Goal: Task Accomplishment & Management: Manage account settings

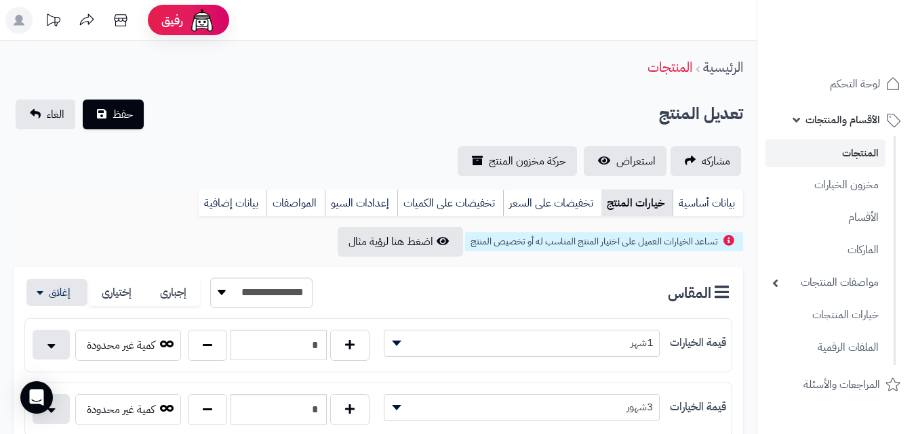
scroll to position [71, 0]
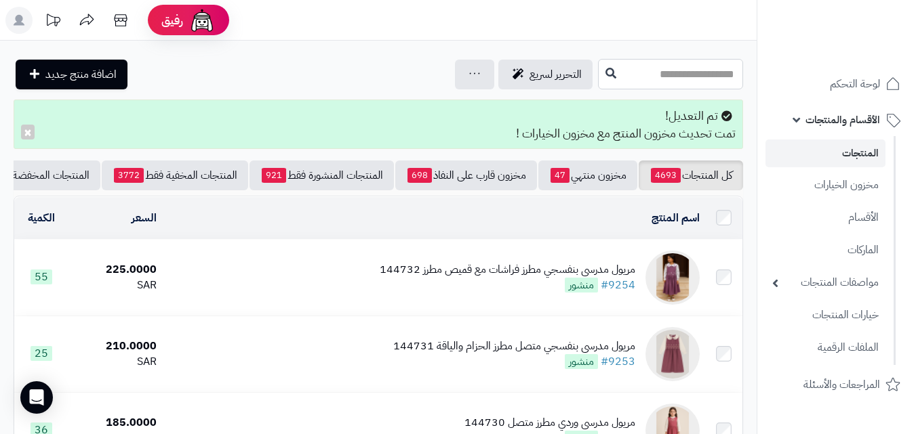
click at [714, 70] on input "text" at bounding box center [670, 74] width 145 height 30
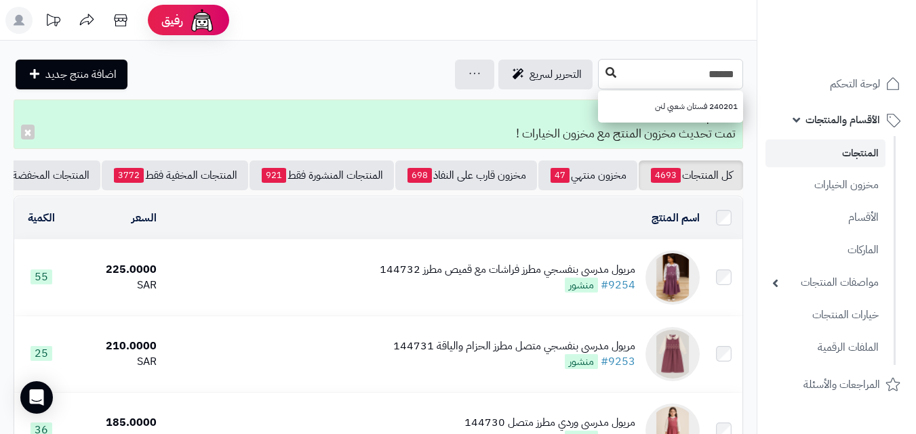
type input "******"
click at [600, 72] on button at bounding box center [610, 73] width 20 height 26
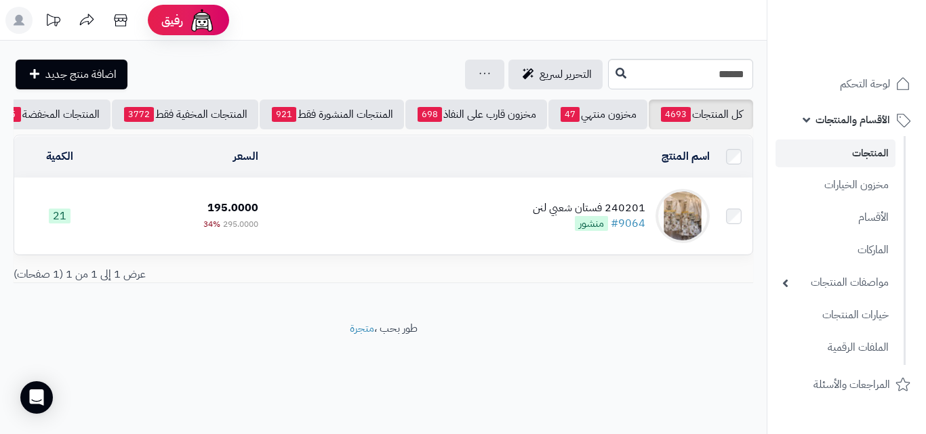
click at [497, 235] on td "240201 فستان شعبي لنن #9064 منشور" at bounding box center [489, 216] width 451 height 76
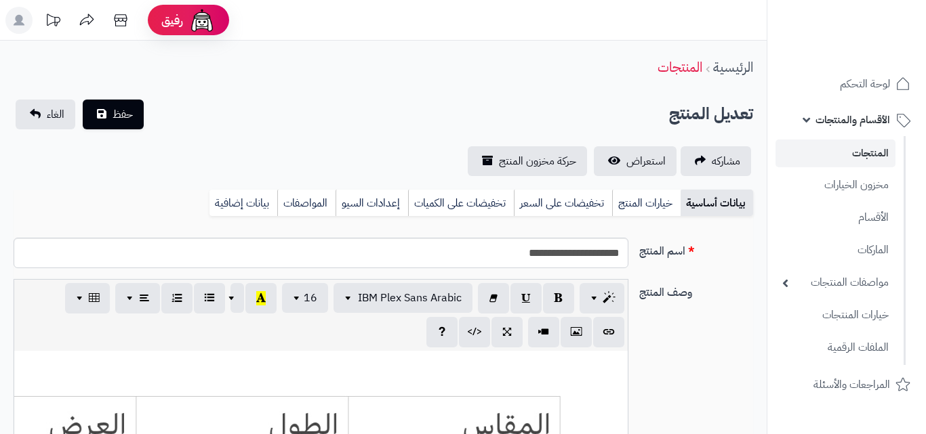
click at [638, 197] on link "خيارات المنتج" at bounding box center [646, 203] width 68 height 27
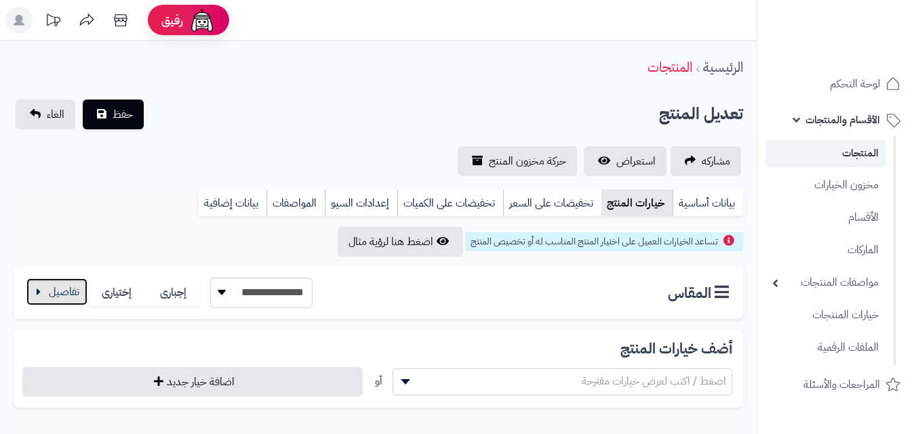
click at [63, 280] on button "button" at bounding box center [56, 292] width 61 height 27
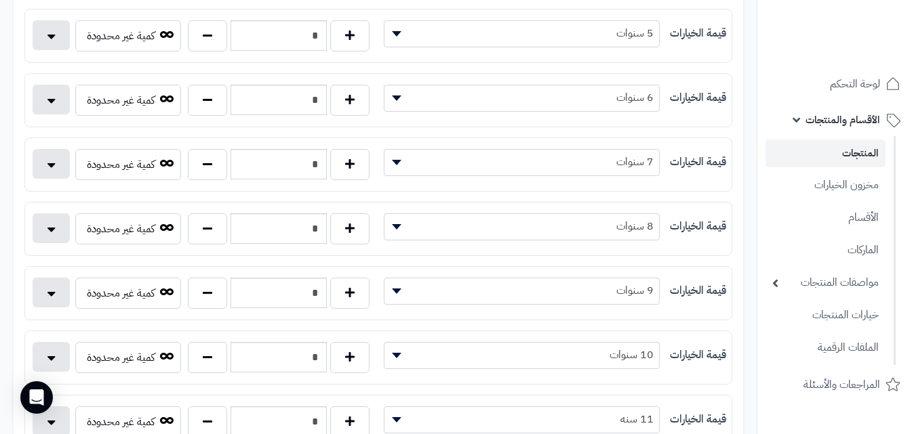
scroll to position [577, 0]
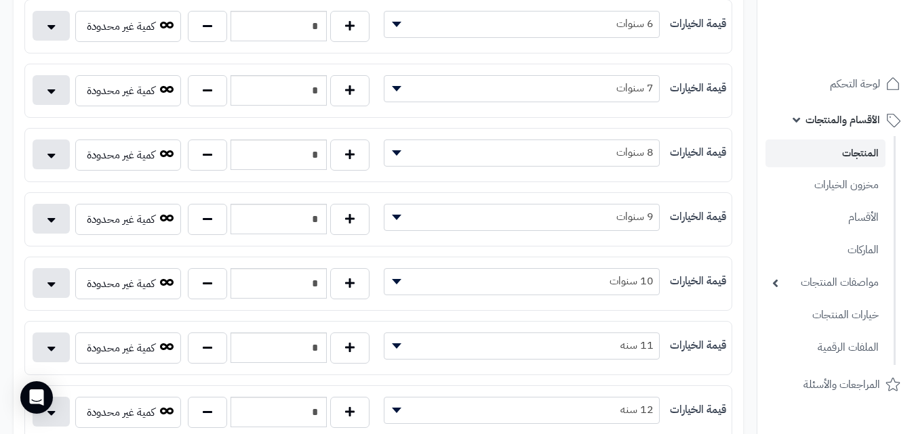
drag, startPoint x: 925, startPoint y: 254, endPoint x: 925, endPoint y: 277, distance: 22.4
click at [209, 402] on button "button" at bounding box center [207, 411] width 39 height 31
type input "*"
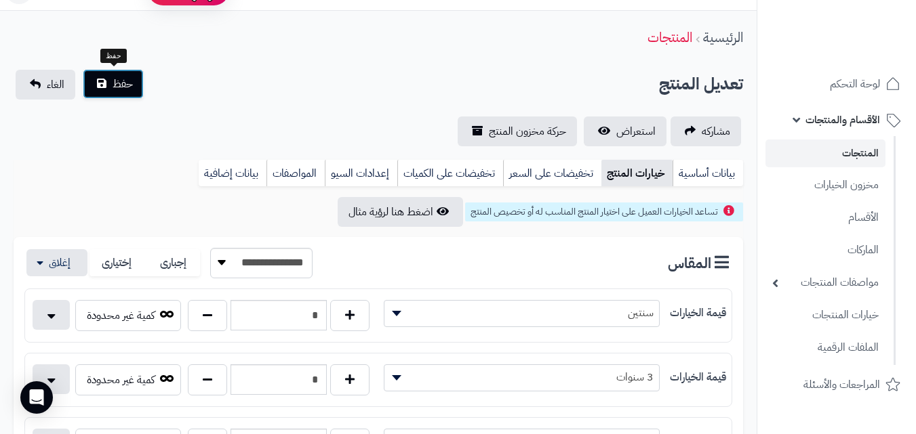
click at [131, 91] on span "حفظ" at bounding box center [123, 84] width 20 height 16
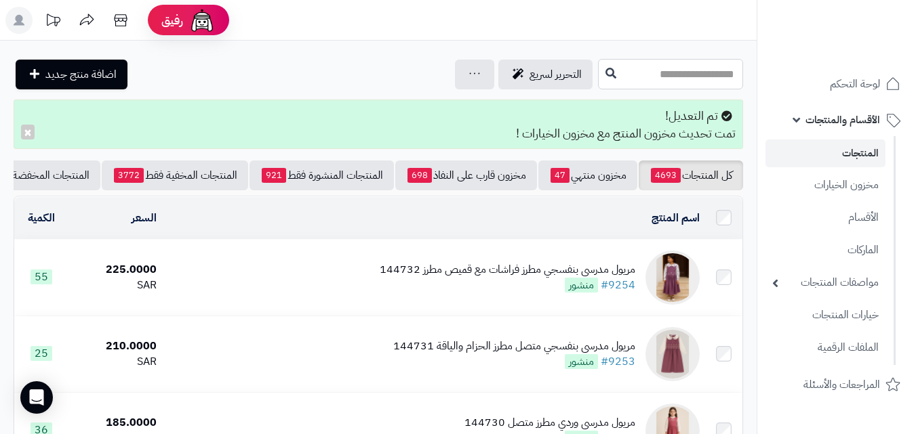
click at [607, 81] on input "text" at bounding box center [670, 74] width 145 height 30
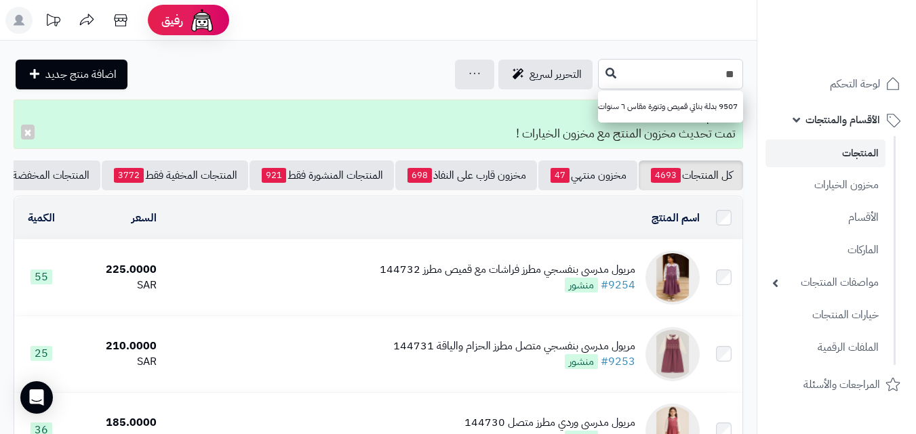
type input "*"
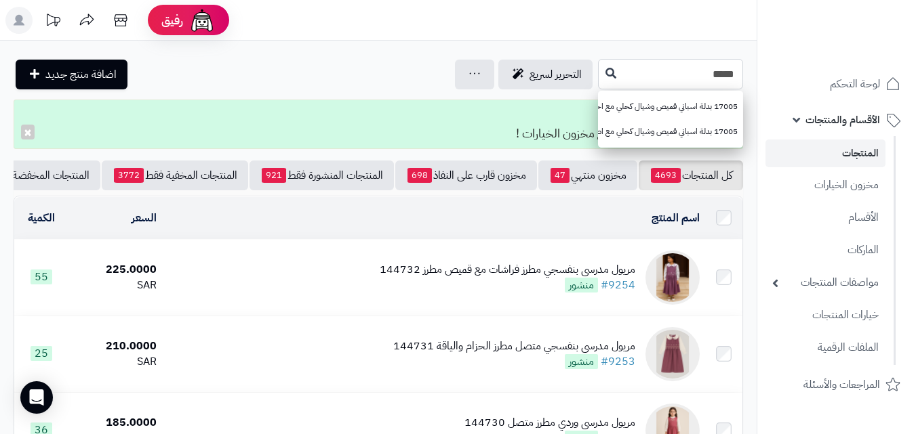
type input "*****"
click at [519, 78] on div "***** 17005 بدلة اسباني قميص وشيال كحلي مع احمر 17005 بدلة اسباني قميص وشيال كح…" at bounding box center [378, 74] width 756 height 30
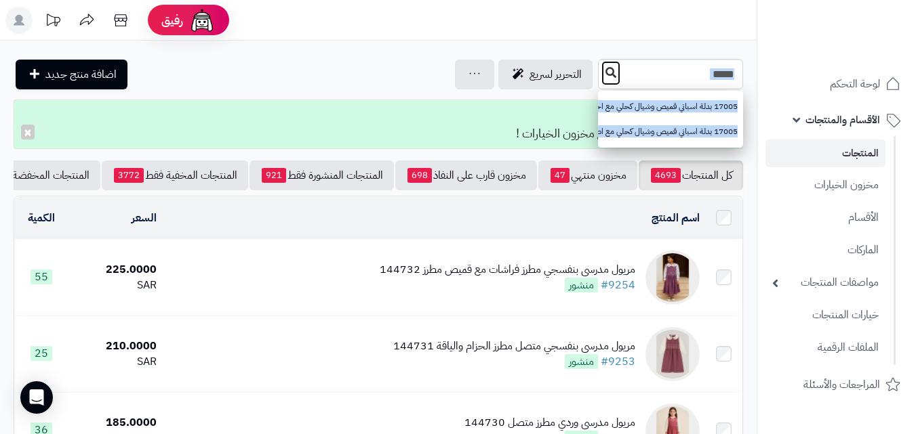
click at [600, 77] on button at bounding box center [610, 73] width 20 height 26
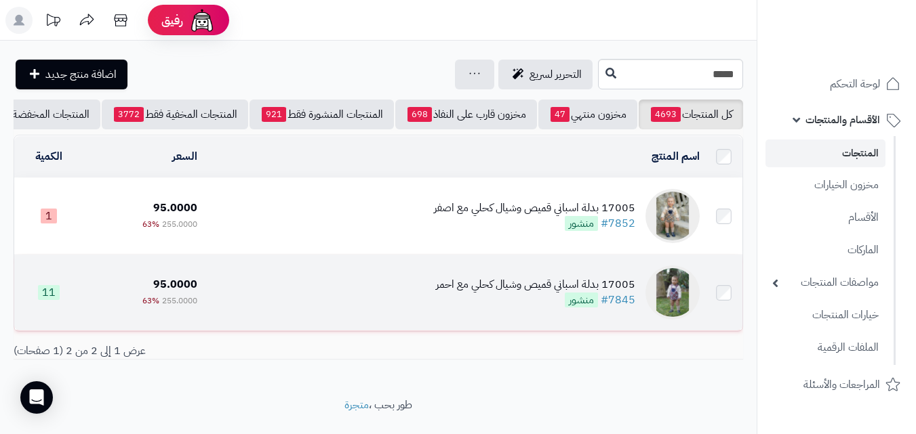
click at [492, 291] on div "17005 بدلة اسباني قميص وشيال كحلي مع احمر" at bounding box center [535, 285] width 199 height 16
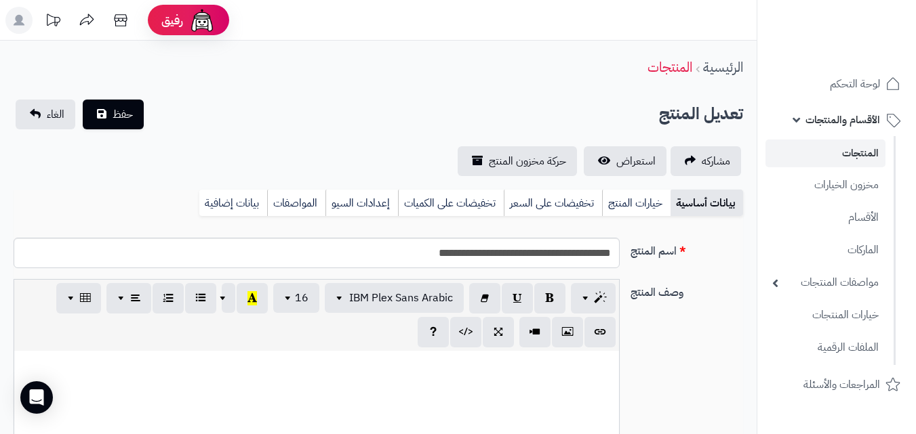
scroll to position [146, 0]
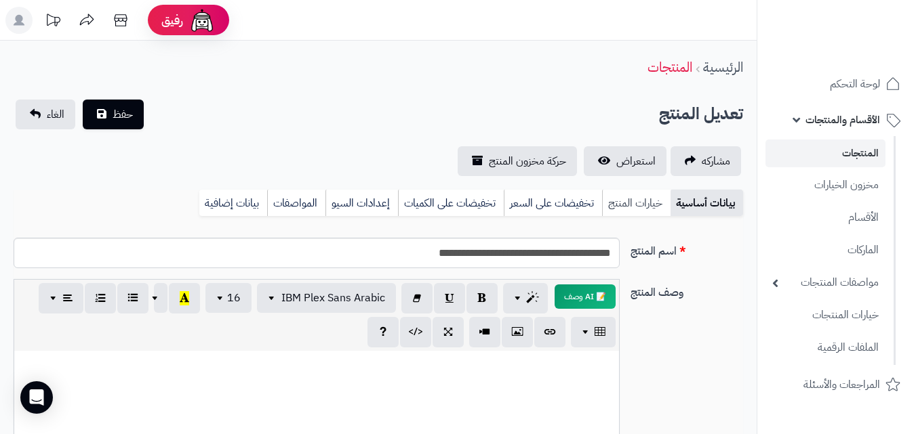
click at [647, 201] on link "خيارات المنتج" at bounding box center [636, 203] width 68 height 27
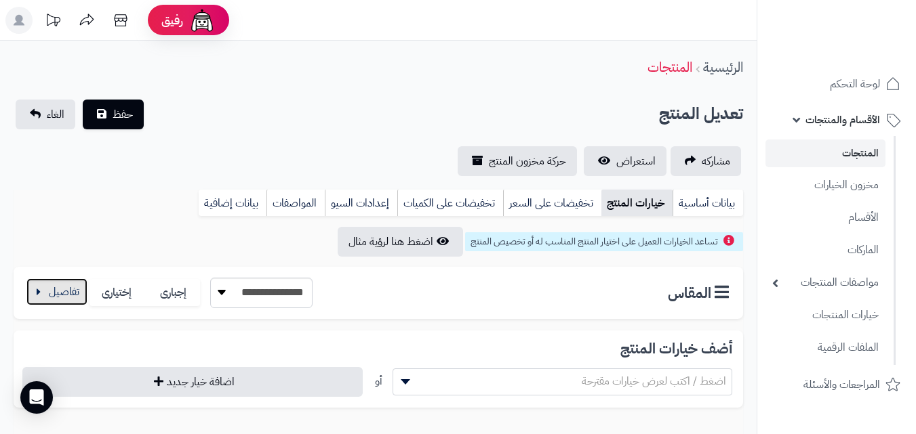
click at [72, 285] on button "button" at bounding box center [56, 292] width 61 height 27
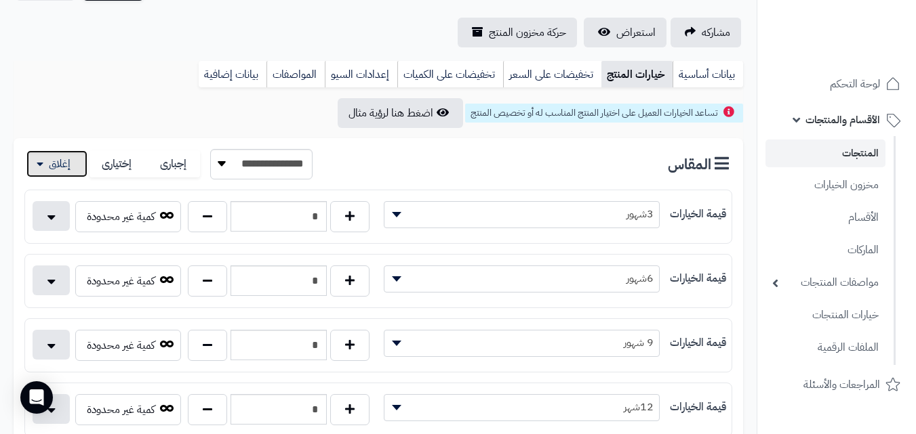
scroll to position [140, 0]
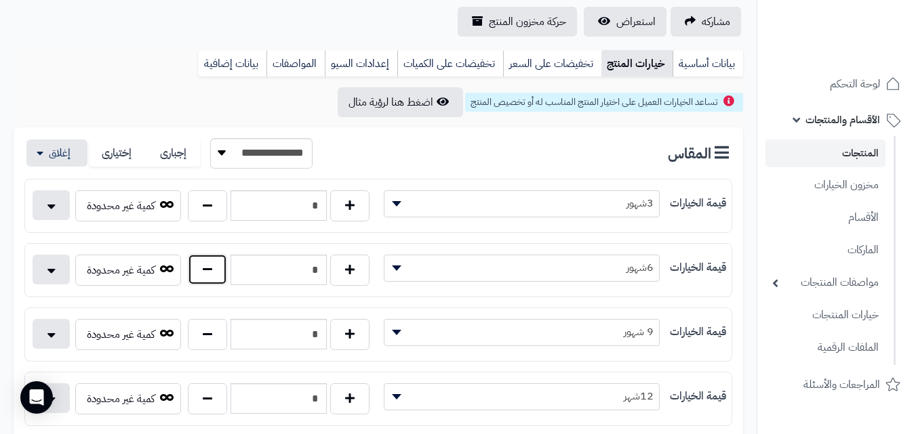
click at [226, 281] on button "button" at bounding box center [207, 269] width 39 height 31
type input "*"
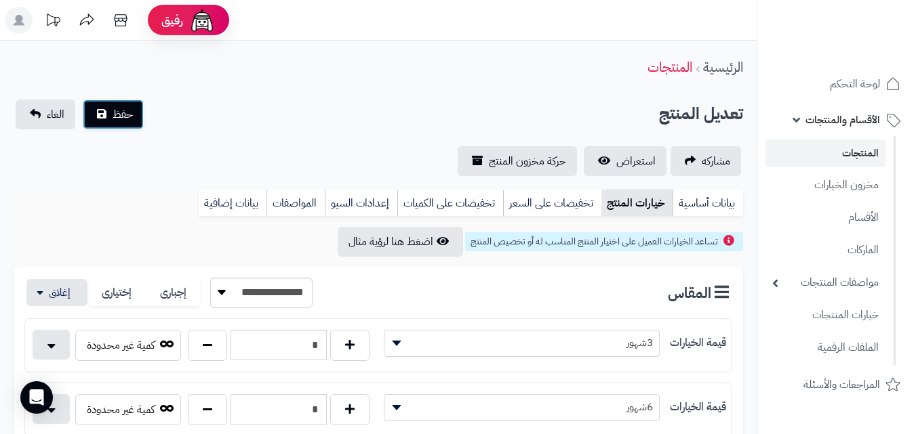
click at [110, 129] on button "حفظ" at bounding box center [113, 115] width 61 height 30
